Goal: Task Accomplishment & Management: Complete application form

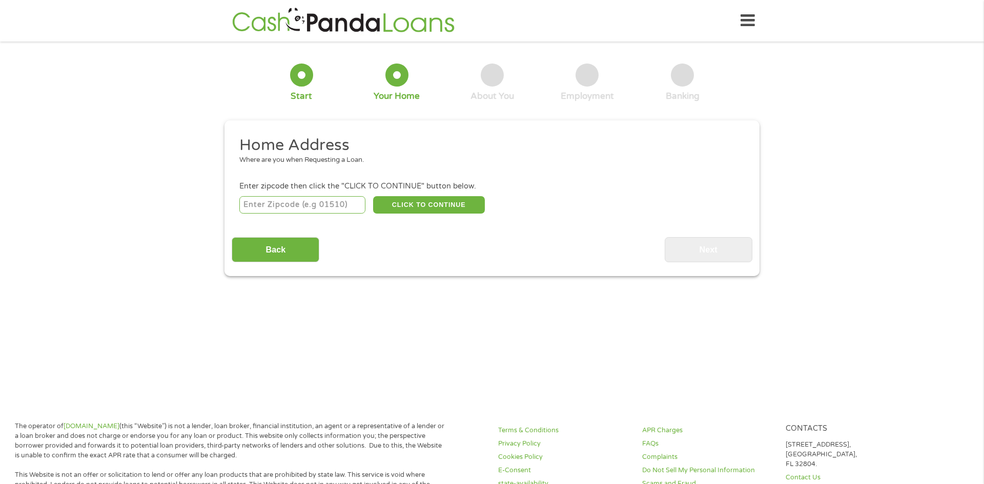
click at [321, 208] on input "number" at bounding box center [302, 204] width 127 height 17
type input "39194"
click at [446, 204] on button "CLICK TO CONTINUE" at bounding box center [429, 204] width 112 height 17
type input "39194"
type input "[GEOGRAPHIC_DATA]"
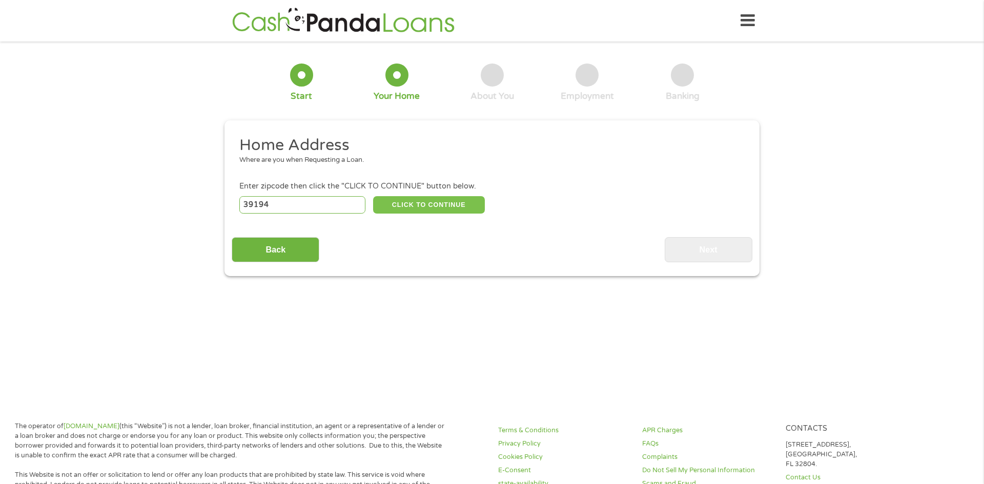
select select "[US_STATE]"
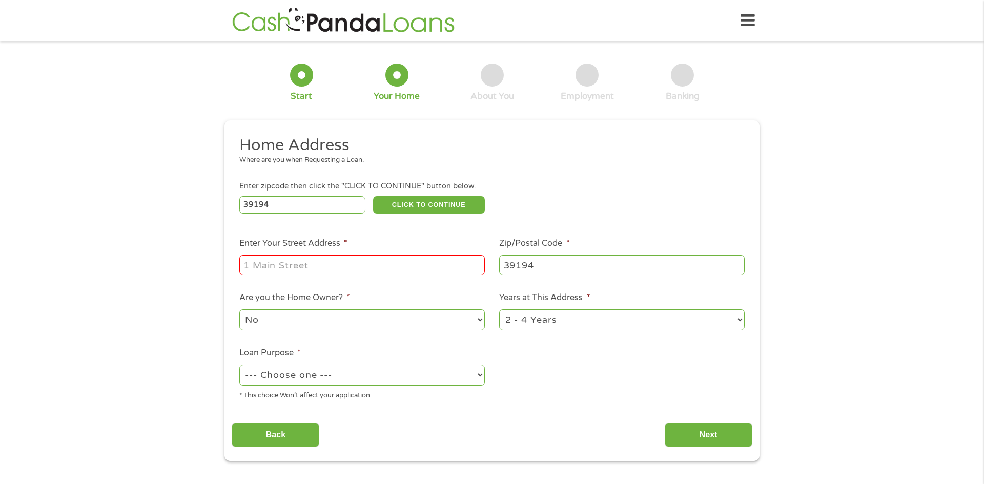
click at [331, 267] on input "Enter Your Street Address *" at bounding box center [361, 264] width 245 height 19
type input "[STREET_ADDRESS]"
click at [736, 324] on select "1 Year or less 1 - 2 Years 2 - 4 Years Over 4 Years" at bounding box center [621, 319] width 245 height 21
select select "60months"
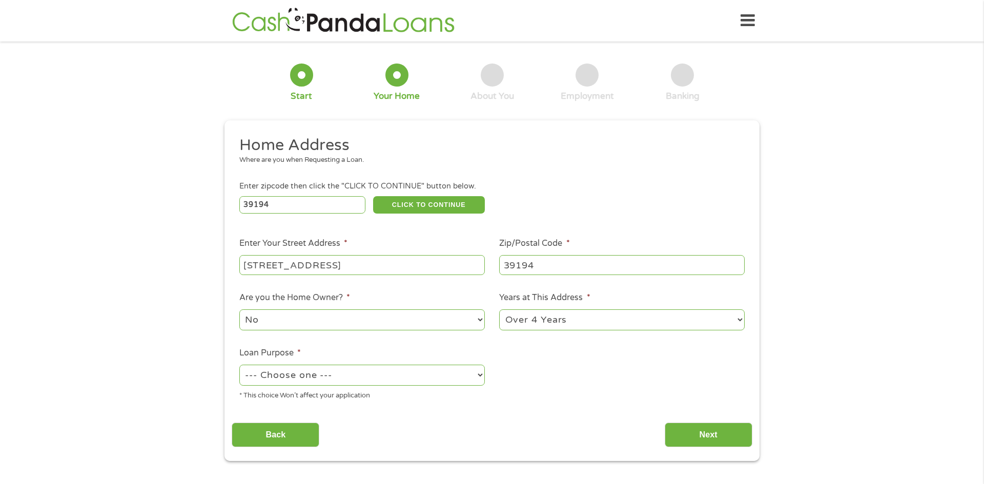
click at [499, 310] on select "1 Year or less 1 - 2 Years 2 - 4 Years Over 4 Years" at bounding box center [621, 319] width 245 height 21
click at [422, 383] on select "--- Choose one --- Pay Bills Debt Consolidation Home Improvement Major Purchase…" at bounding box center [361, 375] width 245 height 21
select select "paybills"
click at [239, 366] on select "--- Choose one --- Pay Bills Debt Consolidation Home Improvement Major Purchase…" at bounding box center [361, 375] width 245 height 21
click at [729, 439] on input "Next" at bounding box center [708, 435] width 88 height 25
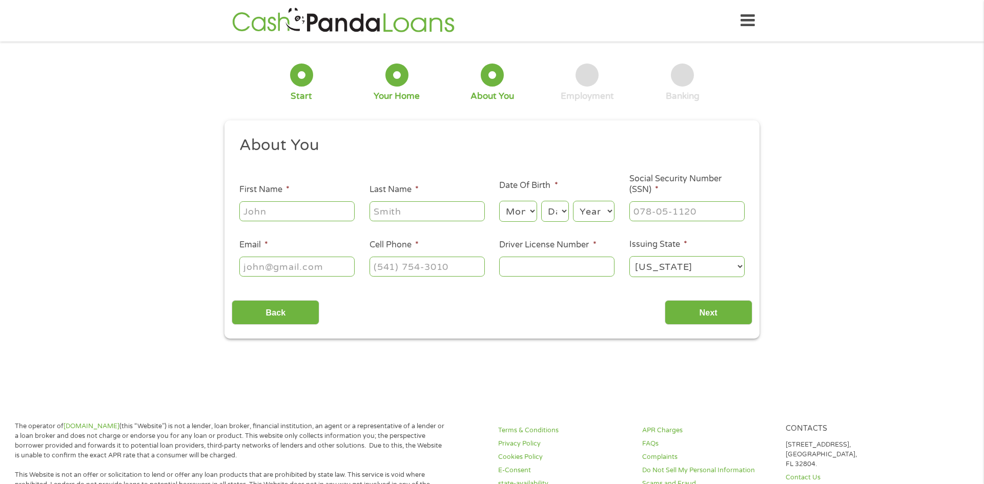
scroll to position [4, 4]
click at [251, 209] on input "First Name *" at bounding box center [296, 210] width 115 height 19
type input "[PERSON_NAME]"
click at [404, 215] on input "Last Name *" at bounding box center [426, 210] width 115 height 19
type input "[PERSON_NAME]"
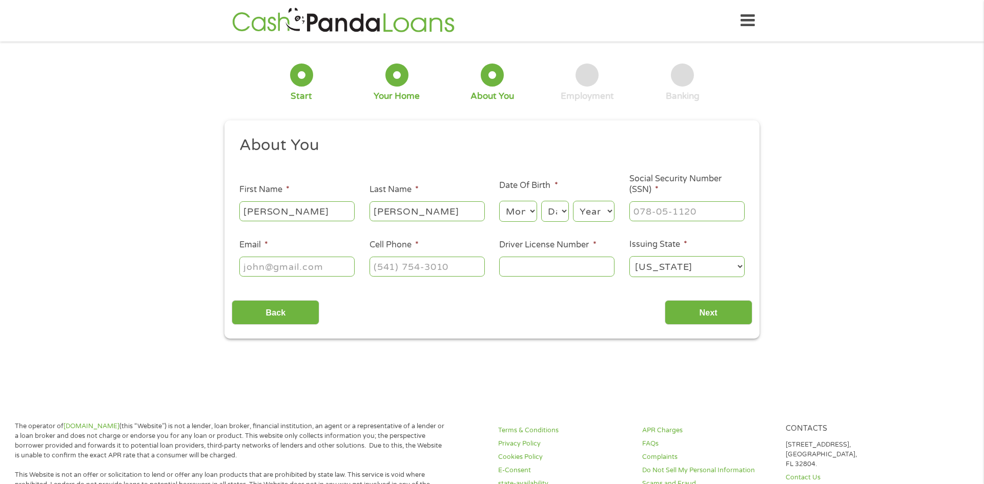
click at [524, 211] on select "Month 1 2 3 4 5 6 7 8 9 10 11 12" at bounding box center [517, 211] width 37 height 21
select select "5"
click at [499, 201] on select "Month 1 2 3 4 5 6 7 8 9 10 11 12" at bounding box center [517, 211] width 37 height 21
click at [557, 216] on select "Day 1 2 3 4 5 6 7 8 9 10 11 12 13 14 15 16 17 18 19 20 21 22 23 24 25 26 27 28 …" at bounding box center [555, 211] width 28 height 21
select select "22"
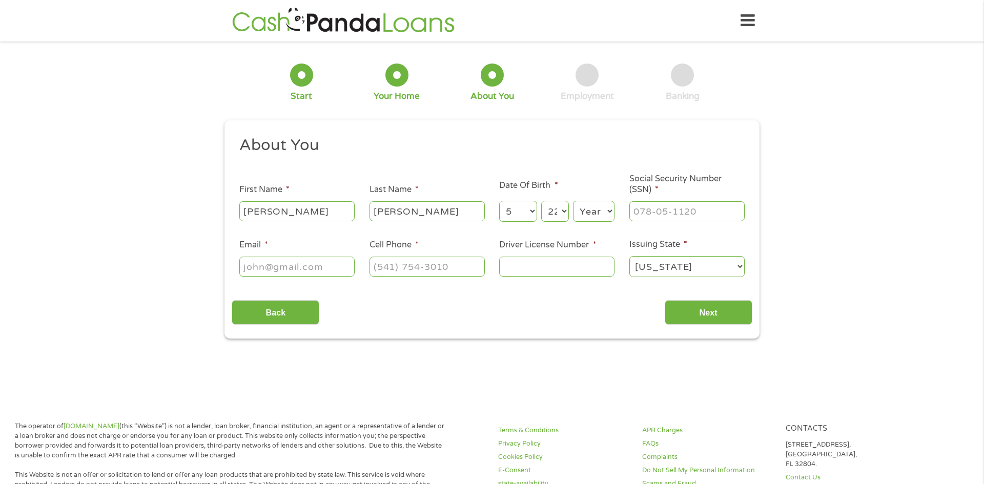
click at [541, 201] on select "Day 1 2 3 4 5 6 7 8 9 10 11 12 13 14 15 16 17 18 19 20 21 22 23 24 25 26 27 28 …" at bounding box center [555, 211] width 28 height 21
click at [599, 213] on select "Year [DATE] 2006 2005 2004 2003 2002 2001 2000 1999 1998 1997 1996 1995 1994 19…" at bounding box center [593, 211] width 41 height 21
select select "1977"
click at [573, 201] on select "Year [DATE] 2006 2005 2004 2003 2002 2001 2000 1999 1998 1997 1996 1995 1994 19…" at bounding box center [593, 211] width 41 height 21
click at [653, 213] on input "___-__-____" at bounding box center [686, 210] width 115 height 19
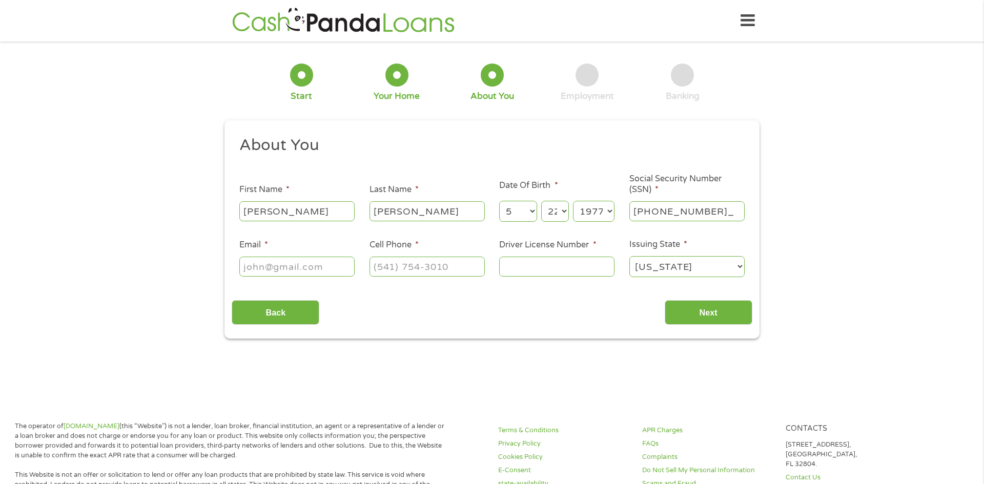
type input "426-31-5989"
click at [303, 270] on input "Email *" at bounding box center [296, 266] width 115 height 19
type input "[EMAIL_ADDRESS][DOMAIN_NAME]"
click at [382, 270] on input "(___) ___-____" at bounding box center [426, 266] width 115 height 19
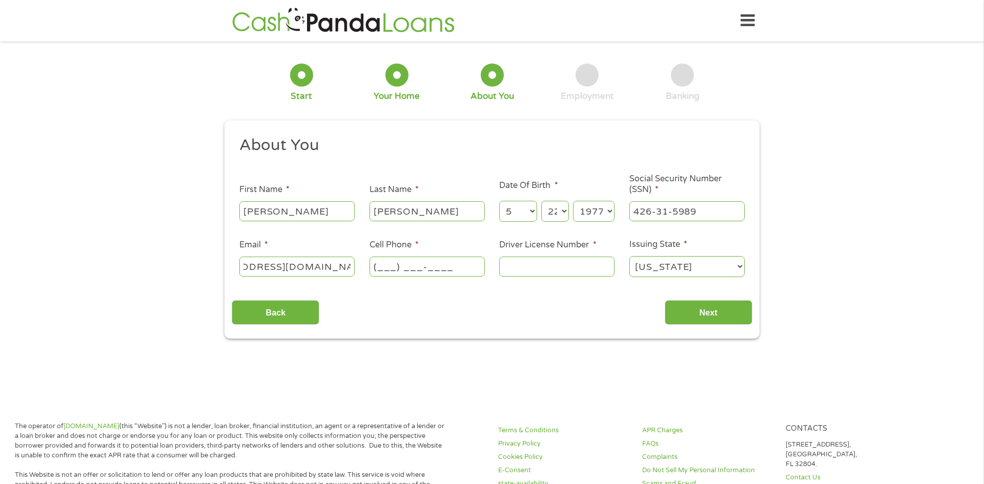
scroll to position [0, 0]
type input "[PHONE_NUMBER]"
click at [560, 258] on input "Driver License Number *" at bounding box center [556, 266] width 115 height 19
type input "800801409"
click at [708, 312] on input "Next" at bounding box center [708, 312] width 88 height 25
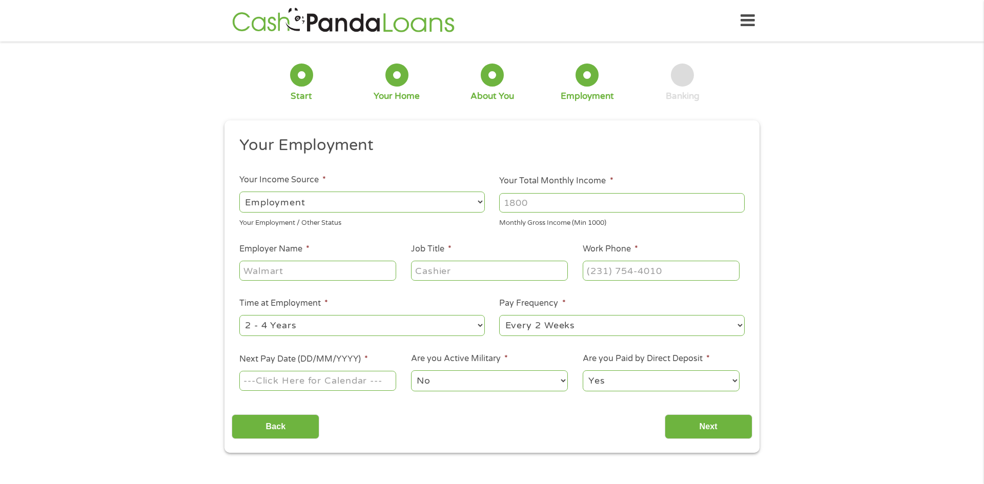
scroll to position [4, 4]
click at [722, 420] on input "Next" at bounding box center [708, 426] width 88 height 25
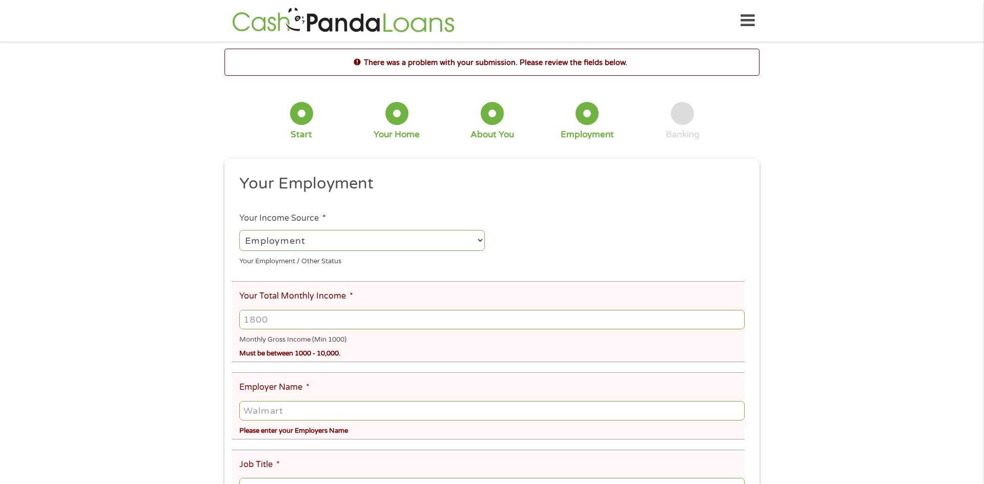
click at [470, 239] on select "--- Choose one --- Employment [DEMOGRAPHIC_DATA] Benefits" at bounding box center [361, 240] width 245 height 21
click at [442, 317] on input "Your Total Monthly Income *" at bounding box center [491, 319] width 505 height 19
type input "1500"
click at [371, 413] on input "Employer Name *" at bounding box center [491, 410] width 505 height 19
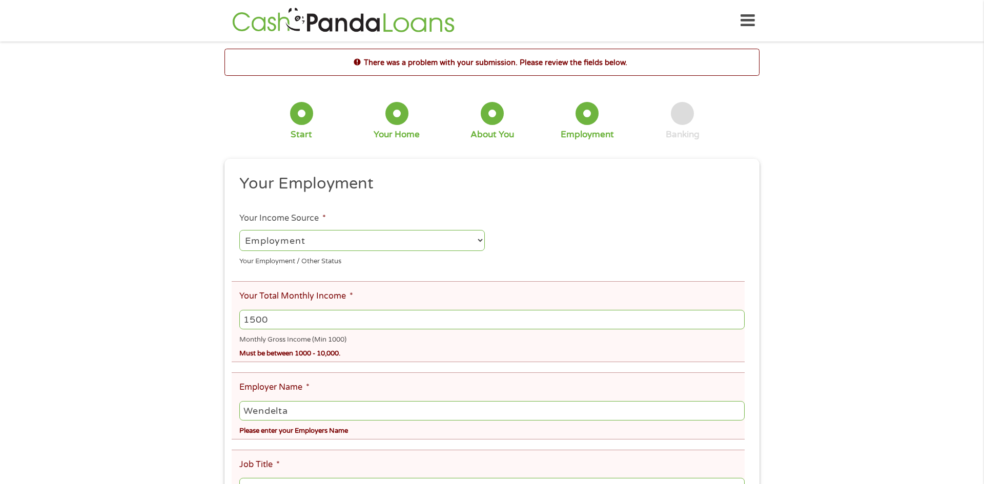
type input "Wendelta"
click at [834, 392] on div "There was a problem with your submission. Please review the fields below. 1 Sta…" at bounding box center [492, 450] width 984 height 803
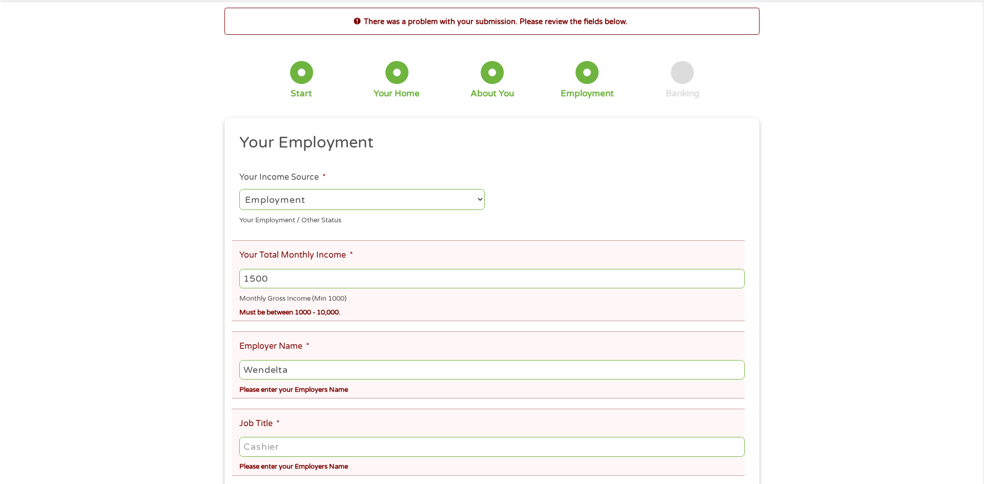
scroll to position [20, 0]
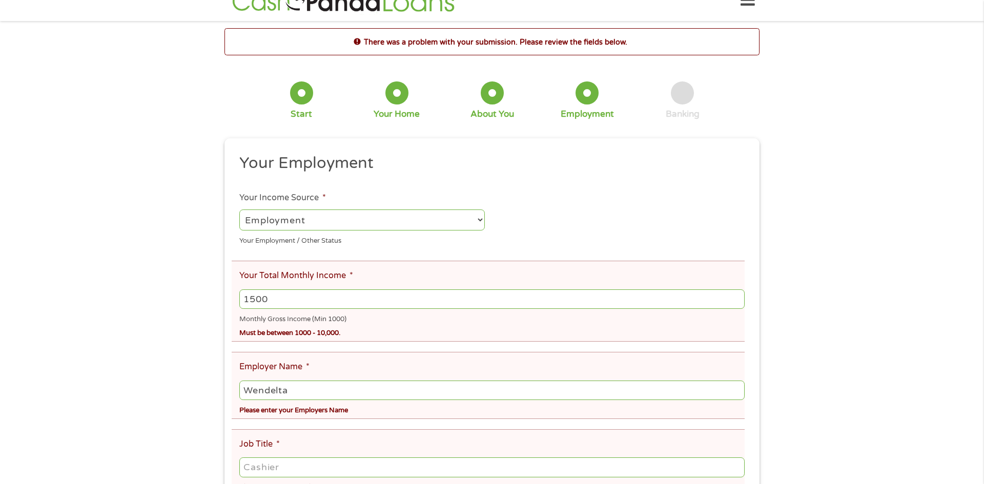
click at [939, 410] on div "There was a problem with your submission. Please review the fields below. 1 Sta…" at bounding box center [492, 429] width 984 height 803
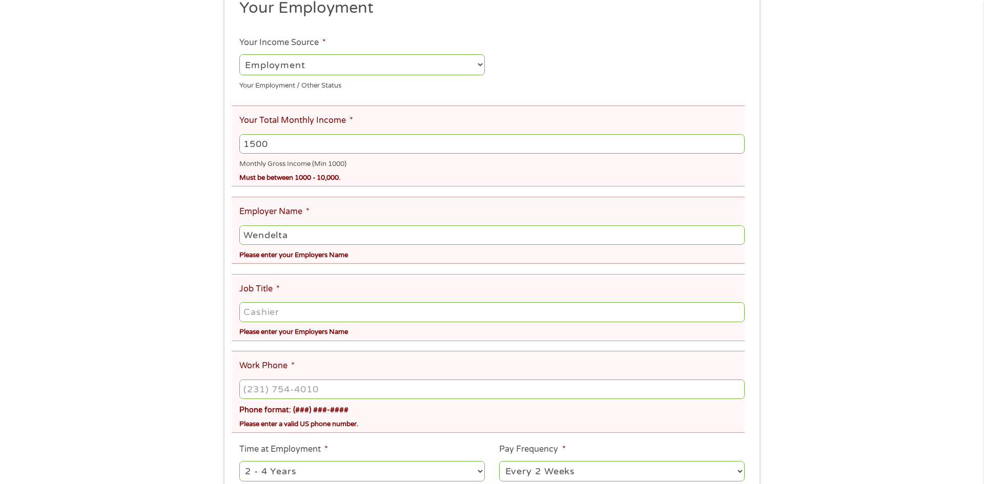
scroll to position [184, 0]
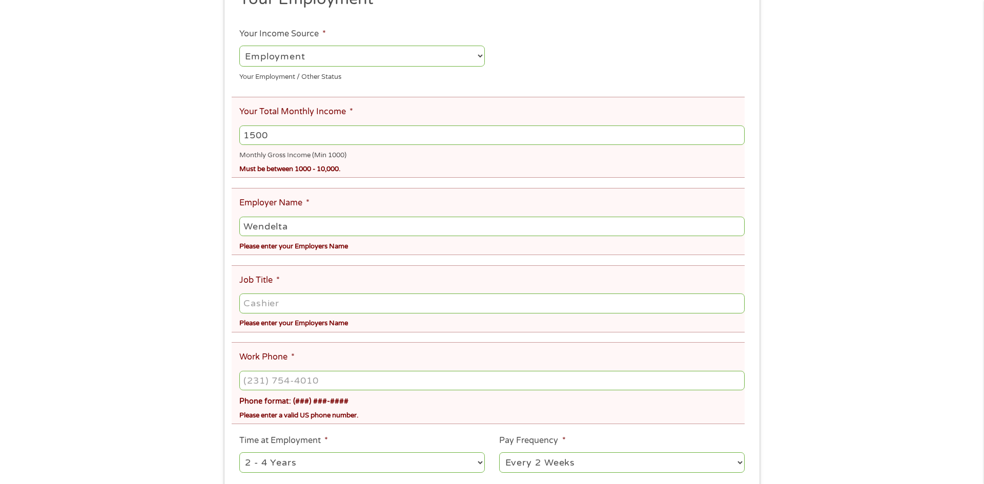
click at [280, 280] on li "Job Title * Please enter your Employers Name" at bounding box center [488, 298] width 513 height 67
click at [282, 310] on input "Job Title *" at bounding box center [491, 303] width 505 height 19
type input "cashier"
click at [289, 378] on input "(___) ___-____" at bounding box center [491, 380] width 505 height 19
type input "[PHONE_NUMBER]"
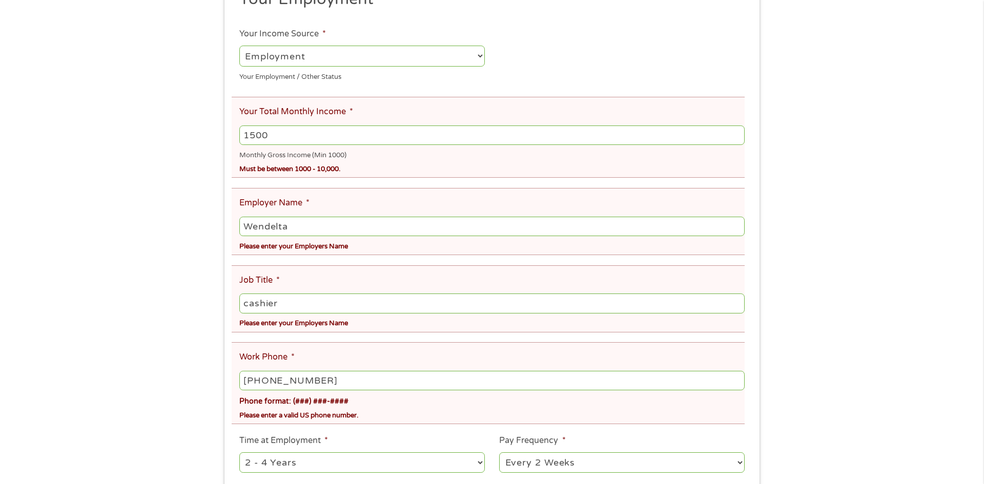
click at [939, 421] on div "There was a problem with your submission. Please review the fields below. 1 Sta…" at bounding box center [492, 265] width 984 height 803
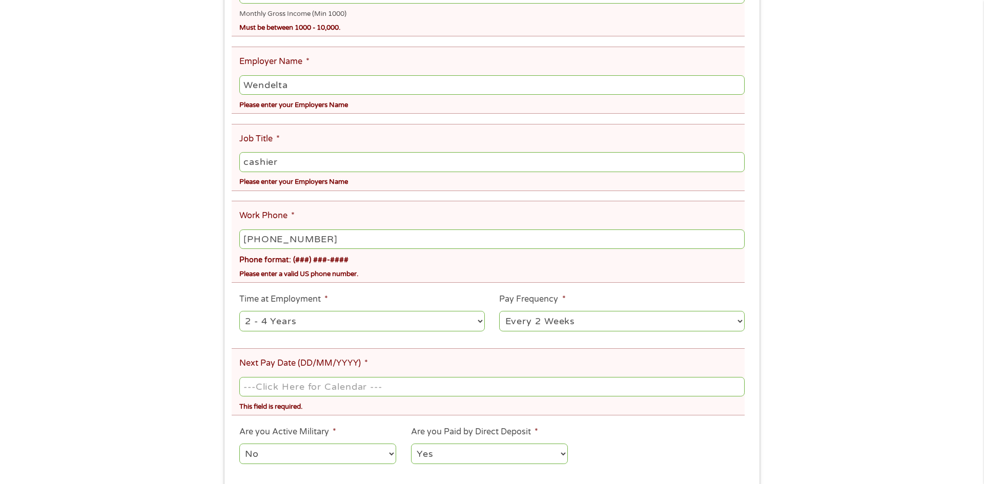
scroll to position [328, 0]
click at [481, 318] on select "--- Choose one --- 1 Year or less 1 - 2 Years 2 - 4 Years Over 4 Years" at bounding box center [361, 319] width 245 height 21
select select "60months"
click at [239, 309] on select "--- Choose one --- 1 Year or less 1 - 2 Years 2 - 4 Years Over 4 Years" at bounding box center [361, 319] width 245 height 21
click at [362, 382] on input "Next Pay Date (DD/MM/YYYY) *" at bounding box center [491, 384] width 505 height 19
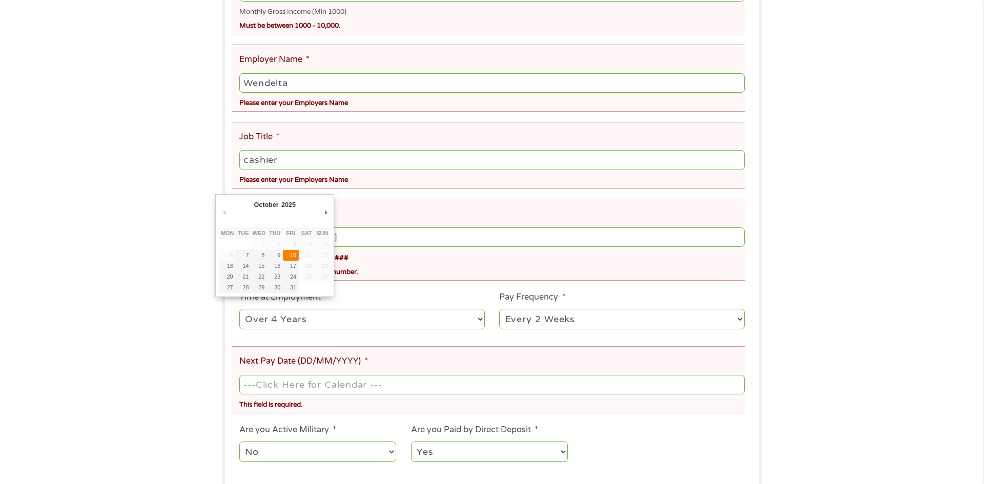
type input "[DATE]"
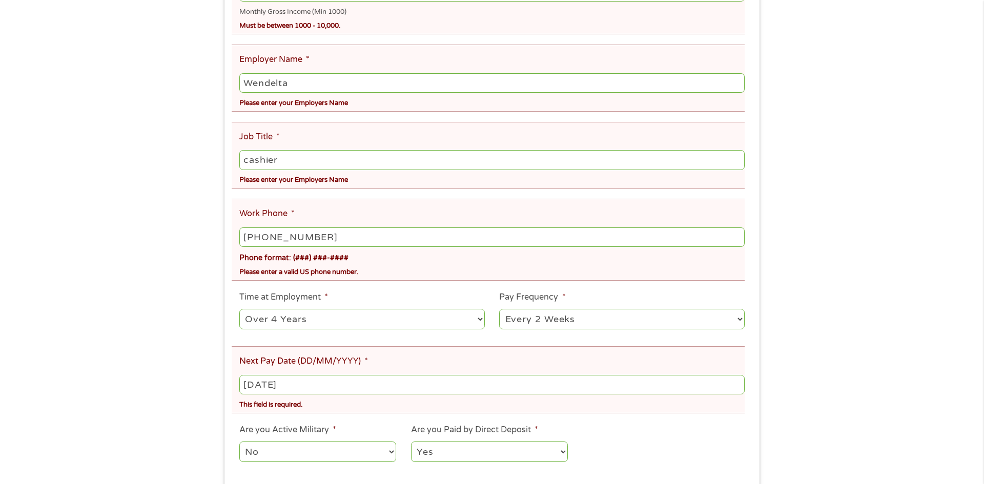
click at [372, 449] on select "No Yes" at bounding box center [317, 452] width 157 height 21
click at [895, 344] on div "There was a problem with your submission. Please review the fields below. 1 Sta…" at bounding box center [492, 122] width 984 height 803
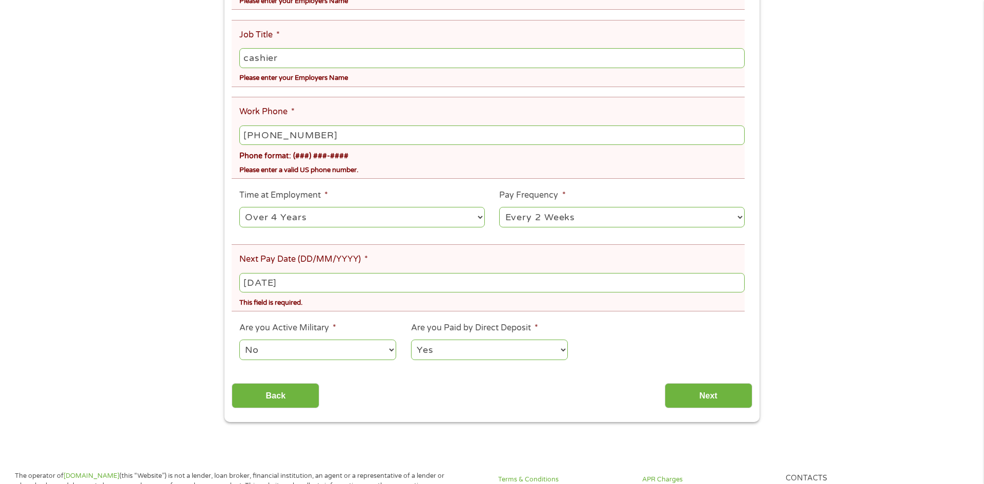
scroll to position [430, 0]
click at [690, 398] on input "Next" at bounding box center [708, 395] width 88 height 25
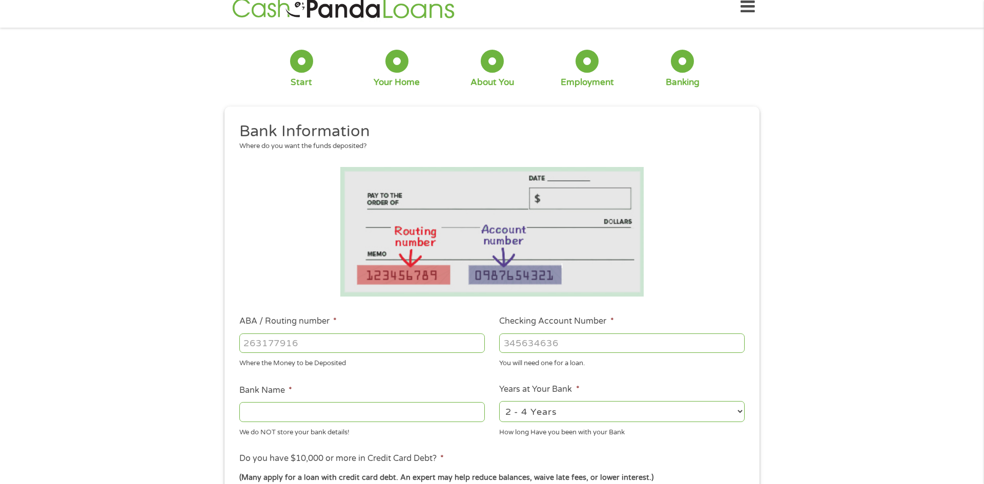
scroll to position [0, 0]
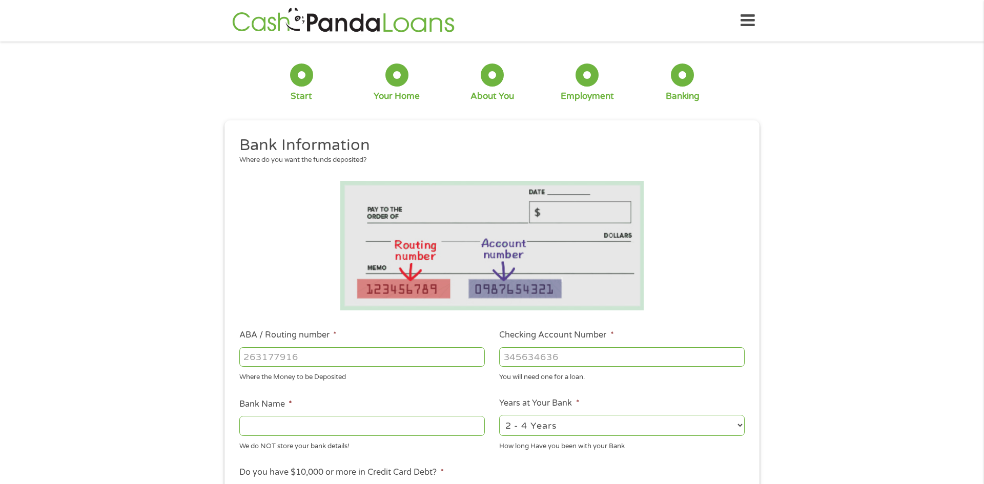
click at [404, 360] on input "ABA / Routing number *" at bounding box center [361, 356] width 245 height 19
type input "031101279"
type input "THE BANCORP BANK"
type input "031101279"
click at [570, 361] on input "Checking Account Number *" at bounding box center [621, 356] width 245 height 19
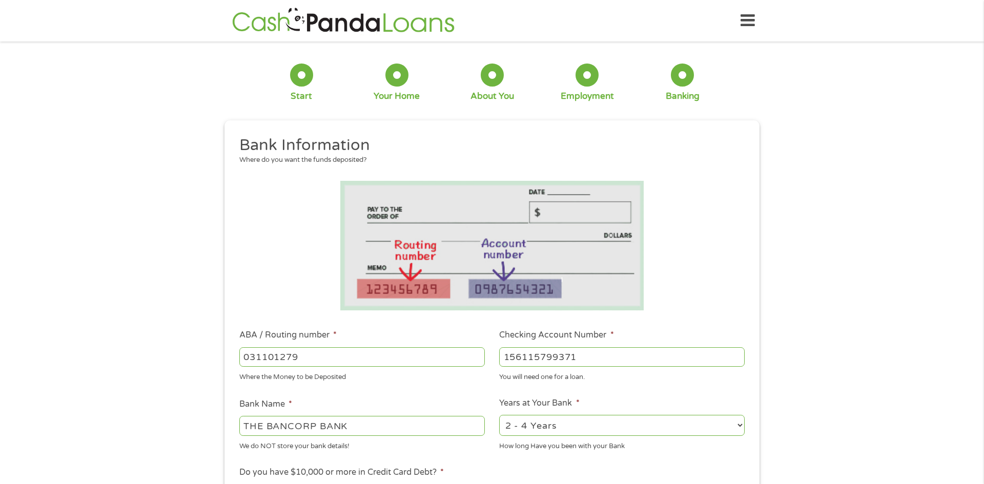
type input "156115799371"
click at [794, 333] on div "1 Start 2 Your Home 3 About You 4 Employment 5 Banking 6 This field is hidden w…" at bounding box center [492, 374] width 984 height 650
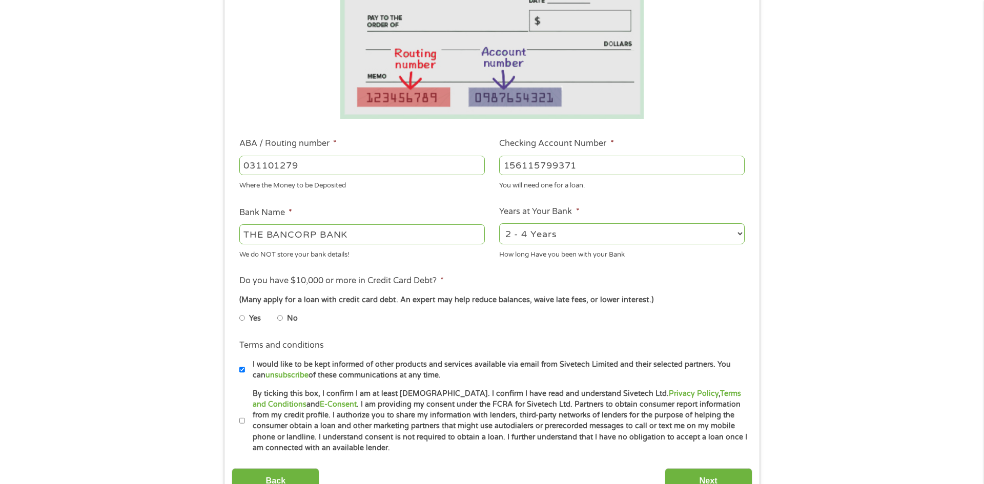
scroll to position [205, 0]
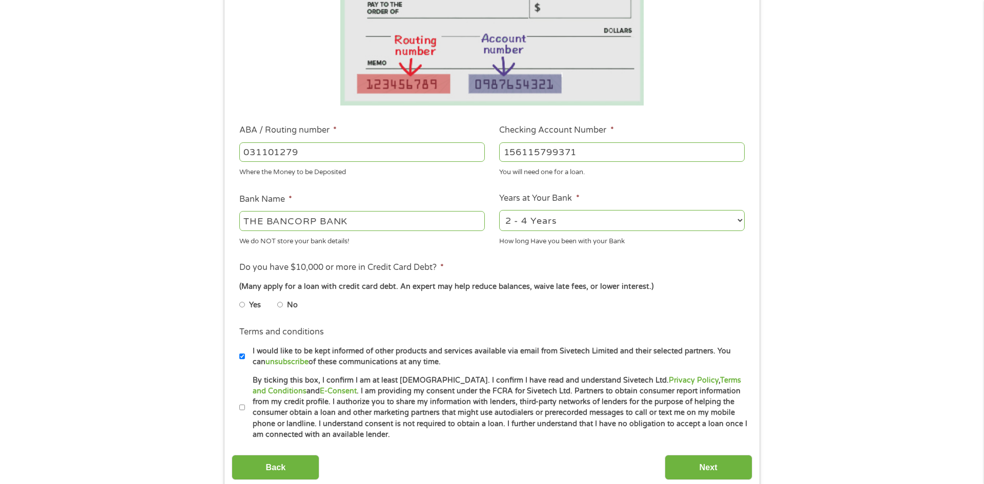
click at [704, 219] on select "2 - 4 Years 6 - 12 Months 1 - 2 Years Over 4 Years" at bounding box center [621, 220] width 245 height 21
select select "60months"
click at [499, 210] on select "2 - 4 Years 6 - 12 Months 1 - 2 Years Over 4 Years" at bounding box center [621, 220] width 245 height 21
click at [282, 302] on input "No" at bounding box center [280, 305] width 6 height 16
radio input "true"
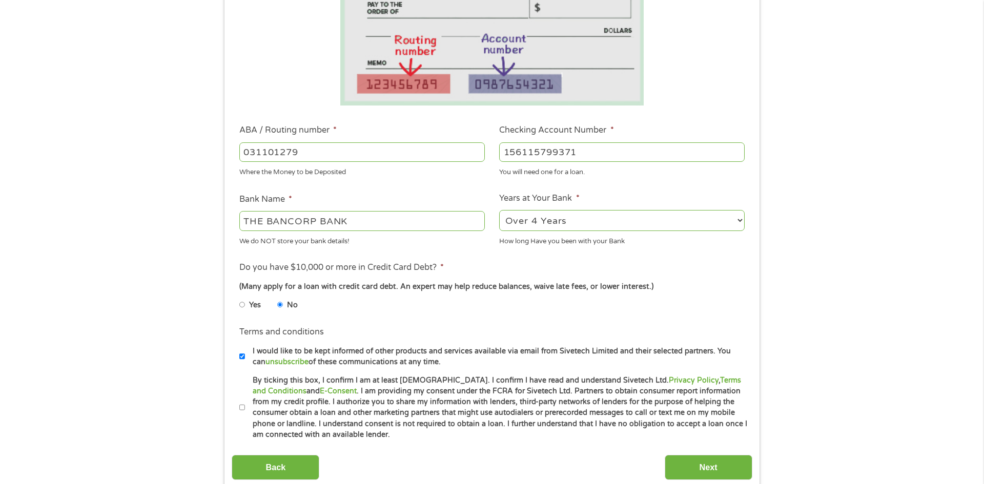
click at [244, 408] on input "By ticking this box, I confirm I am at least [DEMOGRAPHIC_DATA]. I confirm I ha…" at bounding box center [242, 408] width 6 height 16
checkbox input "true"
click at [895, 289] on div "1 Start 2 Your Home 3 About You 4 Employment 5 Banking 6 This field is hidden w…" at bounding box center [492, 169] width 984 height 650
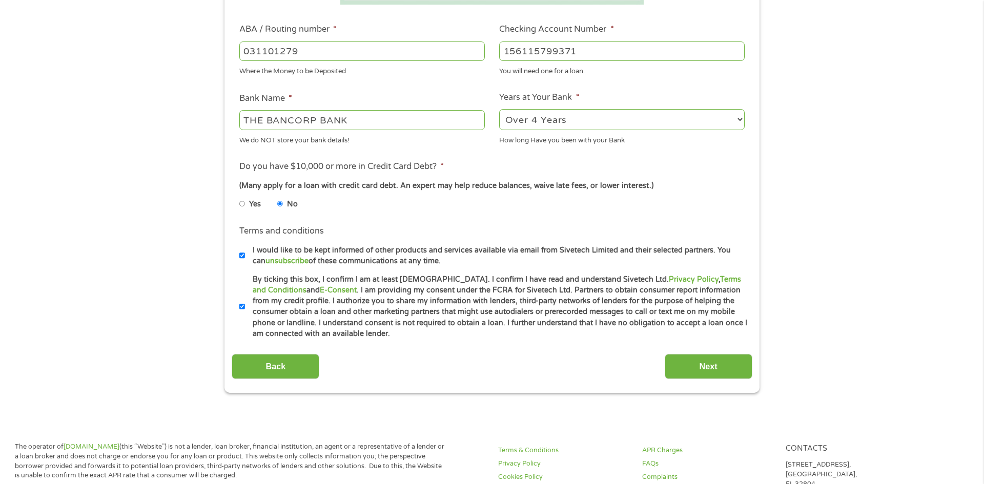
scroll to position [307, 0]
click at [718, 370] on input "Next" at bounding box center [708, 364] width 88 height 25
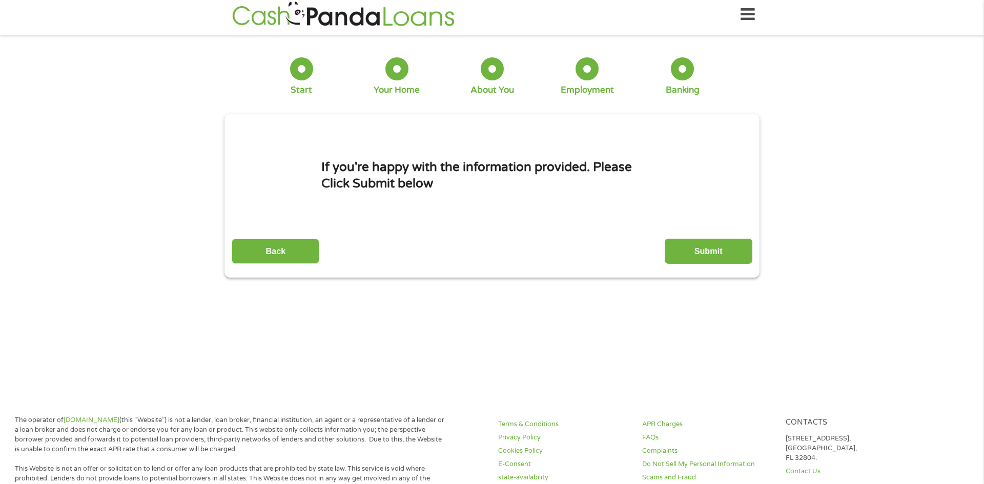
scroll to position [0, 0]
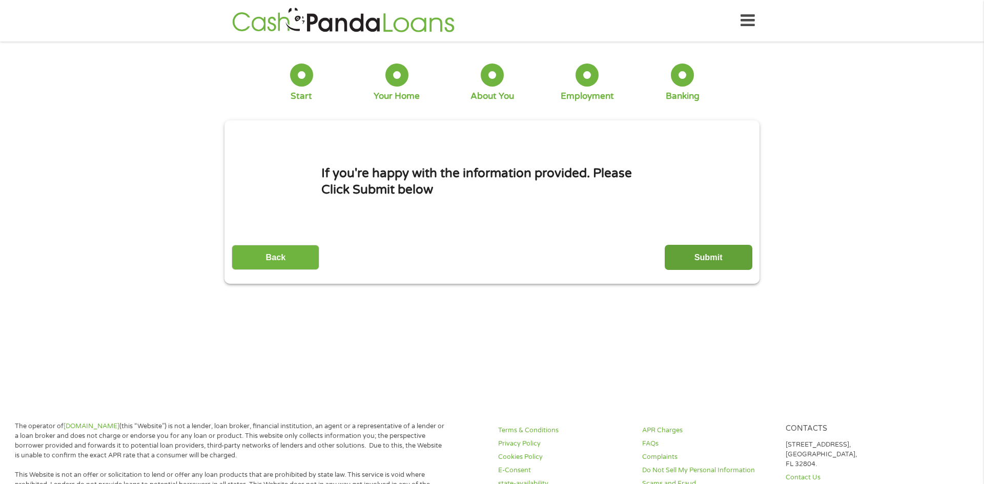
click at [717, 261] on input "Submit" at bounding box center [708, 257] width 88 height 25
